Goal: Use online tool/utility: Use online tool/utility

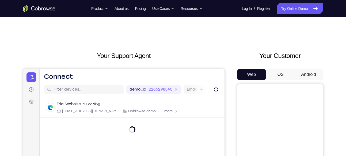
click at [311, 75] on button "Android" at bounding box center [308, 74] width 29 height 11
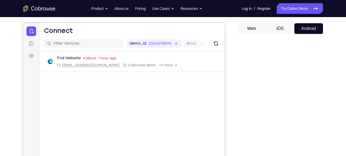
scroll to position [47, 0]
click at [255, 28] on button "Web" at bounding box center [251, 28] width 29 height 11
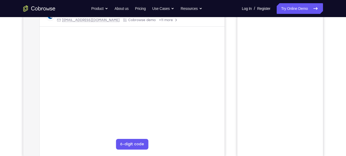
scroll to position [51, 0]
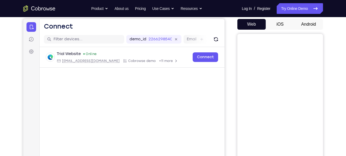
click at [282, 23] on button "iOS" at bounding box center [280, 24] width 29 height 11
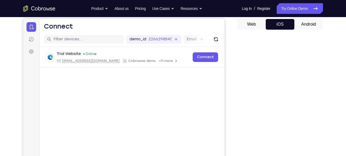
click at [301, 25] on button "Android" at bounding box center [308, 24] width 29 height 11
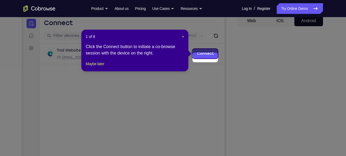
scroll to position [50, 0]
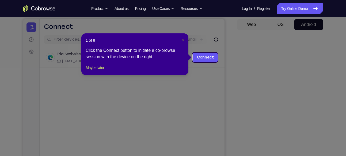
click at [182, 39] on span "×" at bounding box center [183, 40] width 2 height 4
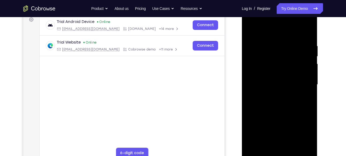
scroll to position [0, 0]
click at [260, 154] on div at bounding box center [279, 85] width 67 height 150
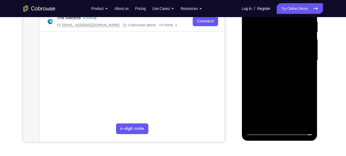
scroll to position [111, 0]
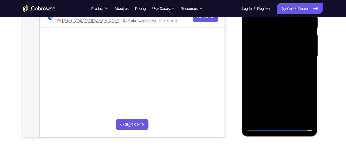
click at [260, 124] on div at bounding box center [279, 56] width 67 height 150
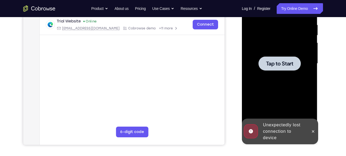
scroll to position [104, 0]
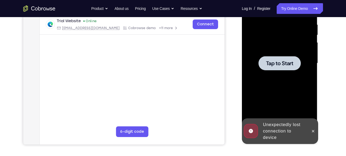
click at [278, 59] on div at bounding box center [279, 63] width 42 height 14
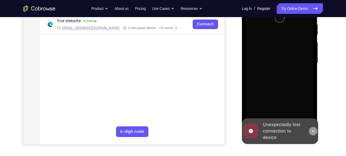
click at [314, 129] on icon at bounding box center [313, 131] width 4 height 4
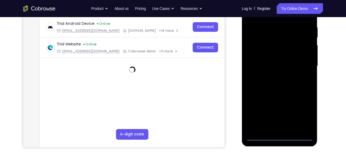
scroll to position [102, 0]
click at [263, 135] on div at bounding box center [279, 66] width 67 height 150
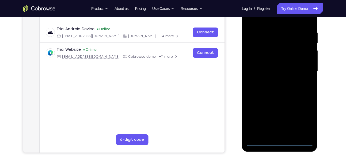
scroll to position [96, 0]
click at [261, 143] on div at bounding box center [279, 72] width 67 height 150
click at [303, 115] on div at bounding box center [279, 72] width 67 height 150
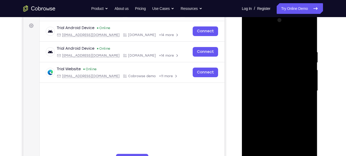
scroll to position [76, 0]
click at [253, 32] on div at bounding box center [279, 91] width 67 height 150
click at [303, 90] on div at bounding box center [279, 91] width 67 height 150
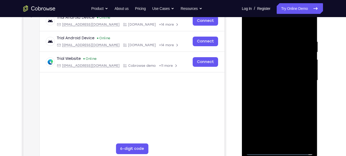
scroll to position [89, 0]
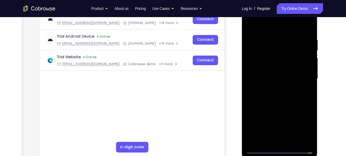
click at [272, 88] on div at bounding box center [279, 79] width 67 height 150
click at [264, 73] on div at bounding box center [279, 79] width 67 height 150
click at [261, 56] on div at bounding box center [279, 79] width 67 height 150
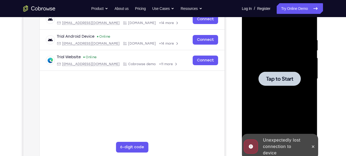
click at [279, 80] on span "Tap to Start" at bounding box center [279, 78] width 27 height 5
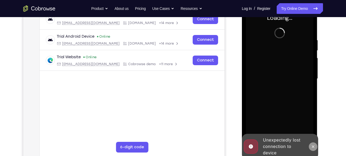
click at [312, 144] on button at bounding box center [313, 147] width 9 height 9
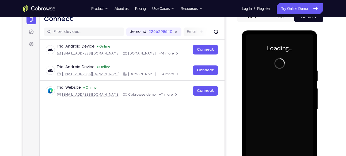
scroll to position [59, 0]
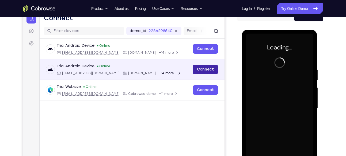
click at [207, 68] on link "Connect" at bounding box center [204, 70] width 25 height 10
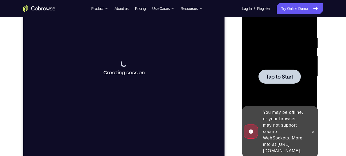
scroll to position [92, 0]
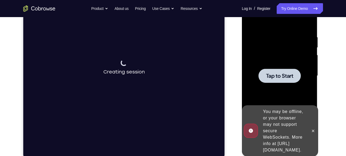
click at [272, 72] on div at bounding box center [279, 76] width 42 height 14
click at [315, 127] on button at bounding box center [313, 131] width 9 height 9
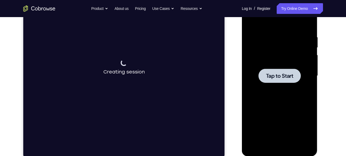
click at [277, 76] on span "Tap to Start" at bounding box center [279, 75] width 27 height 5
click at [295, 76] on div at bounding box center [279, 76] width 42 height 14
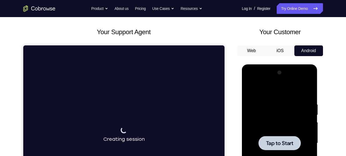
scroll to position [22, 0]
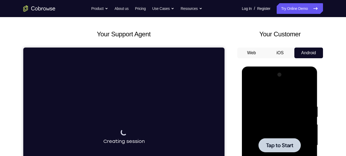
click at [282, 54] on button "iOS" at bounding box center [280, 53] width 29 height 11
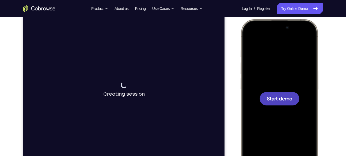
scroll to position [70, 0]
click at [285, 101] on span "Start demo" at bounding box center [278, 98] width 25 height 5
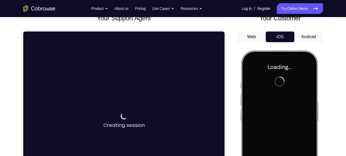
scroll to position [38, 0]
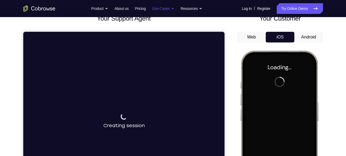
click at [172, 7] on button "Use Cases" at bounding box center [163, 8] width 22 height 11
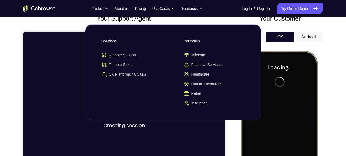
click at [56, 59] on div "Connecting to device Creating session" at bounding box center [123, 121] width 201 height 179
click at [202, 7] on button "Resources" at bounding box center [192, 8] width 22 height 11
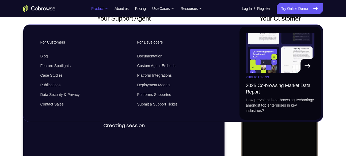
click at [100, 9] on button "Product" at bounding box center [99, 8] width 17 height 11
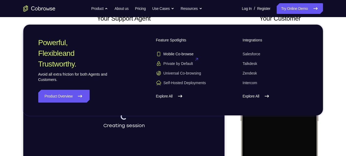
click at [174, 54] on span "Mobile Co-browse" at bounding box center [175, 53] width 38 height 5
click at [178, 134] on div "Connecting to device Creating session" at bounding box center [123, 121] width 201 height 179
click at [267, 100] on link "Explore All" at bounding box center [275, 96] width 65 height 13
click at [267, 95] on icon at bounding box center [267, 96] width 6 height 6
click at [313, 9] on icon at bounding box center [315, 8] width 6 height 6
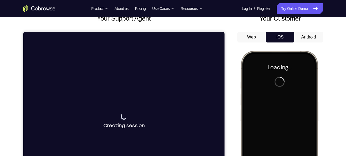
click at [310, 37] on button "Android" at bounding box center [308, 37] width 29 height 11
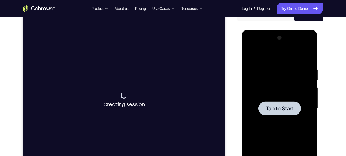
scroll to position [60, 0]
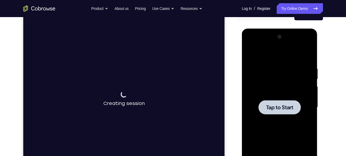
click at [277, 107] on span "Tap to Start" at bounding box center [279, 107] width 27 height 5
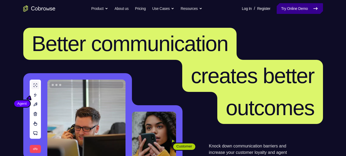
click at [302, 8] on link "Try Online Demo" at bounding box center [300, 8] width 46 height 11
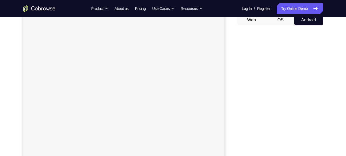
scroll to position [55, 0]
